Goal: Find specific page/section: Find specific page/section

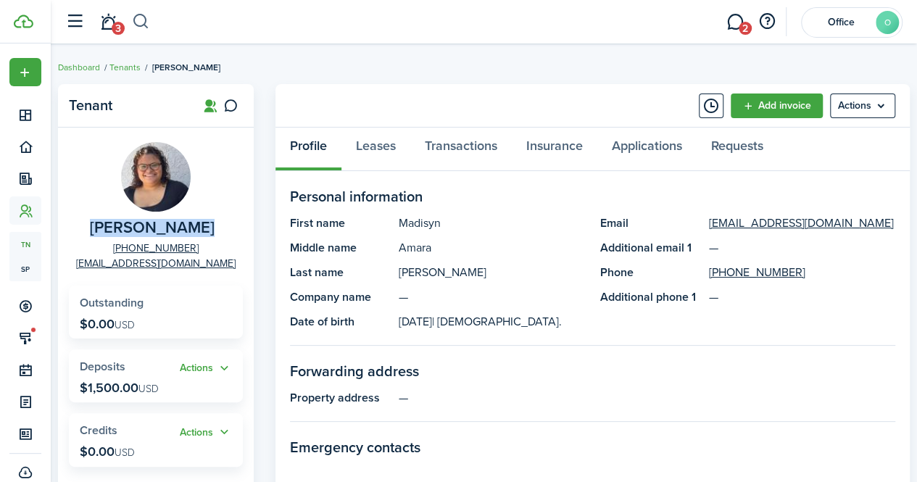
click at [141, 24] on button "button" at bounding box center [141, 21] width 18 height 25
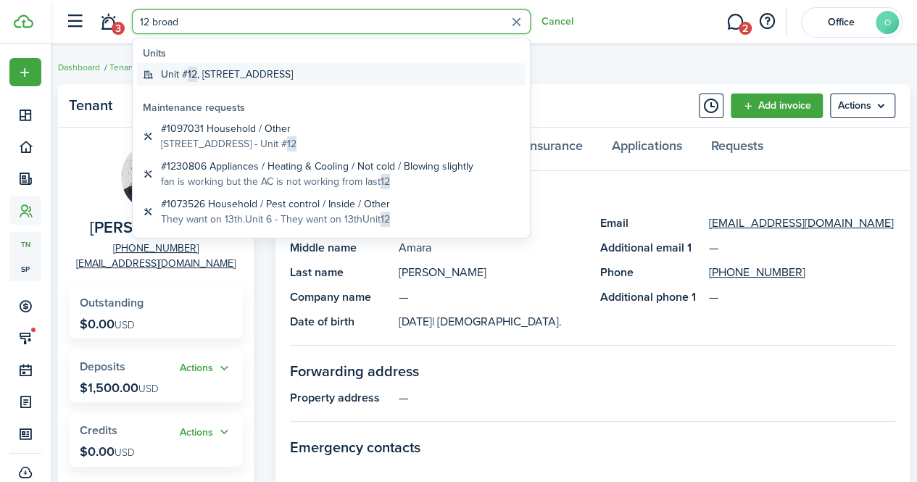
type input "12 broad"
click at [217, 72] on global-search-item-title "[STREET_ADDRESS]" at bounding box center [227, 74] width 132 height 15
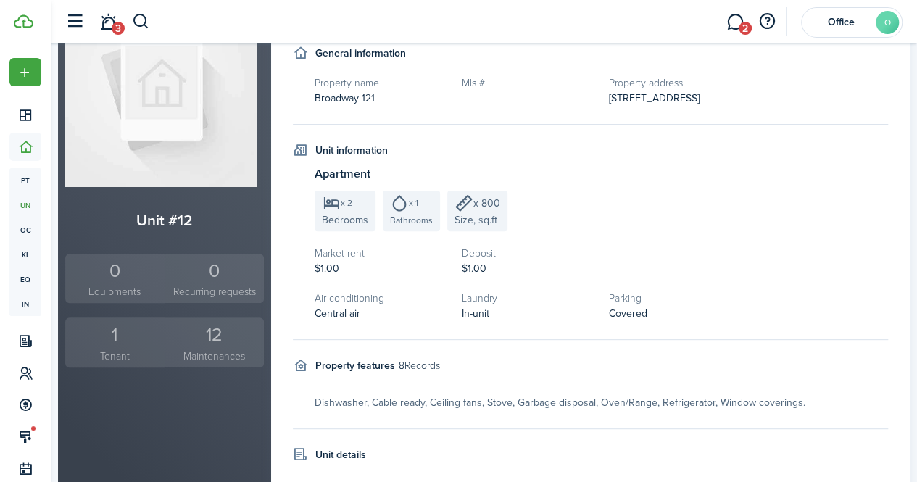
scroll to position [136, 0]
click at [112, 356] on small "Tenant" at bounding box center [115, 355] width 92 height 15
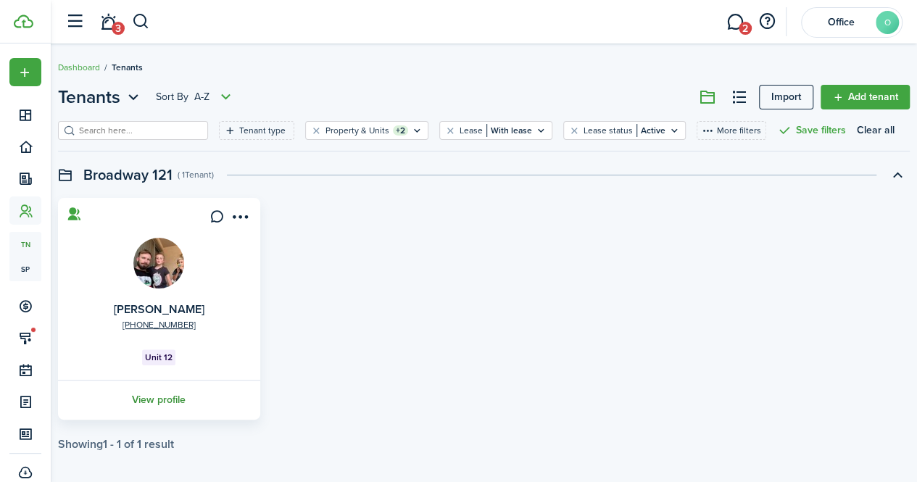
click at [180, 394] on link "View profile" at bounding box center [159, 400] width 207 height 40
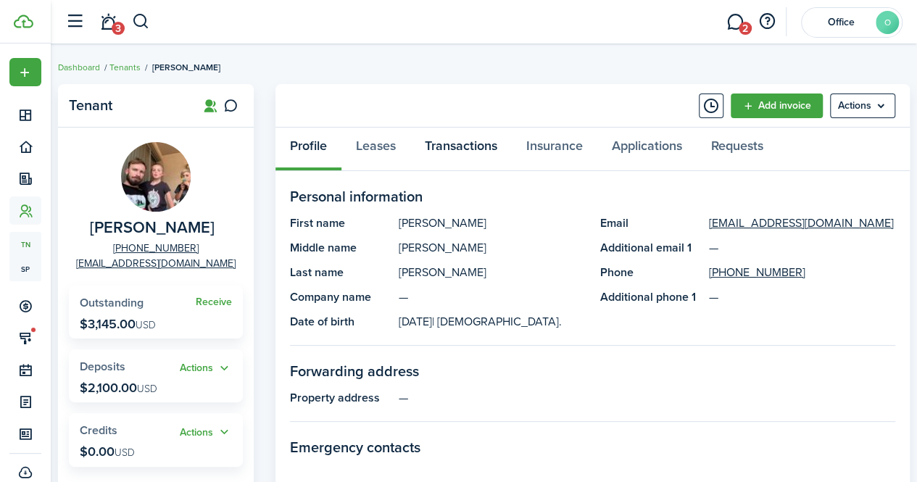
click at [479, 158] on link "Transactions" at bounding box center [460, 149] width 101 height 43
